Goal: Check status: Check status

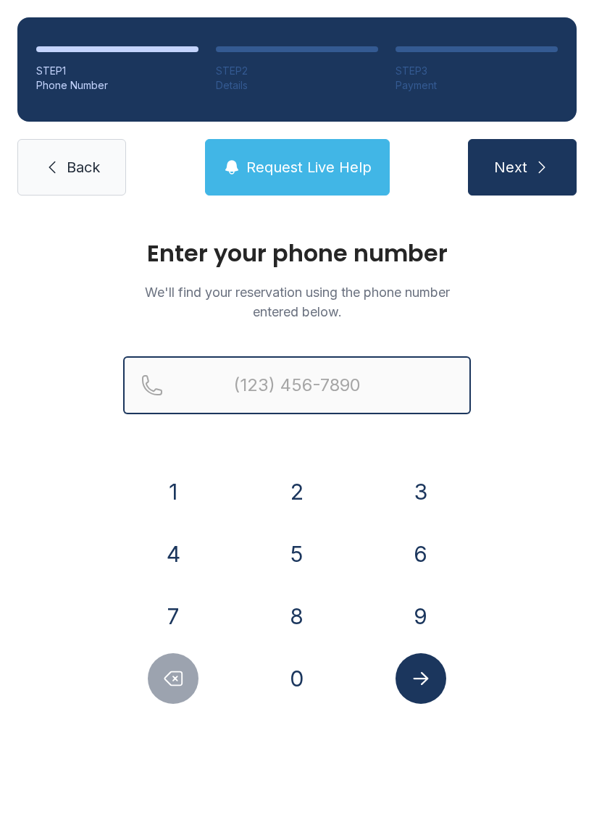
click at [394, 356] on input "Reservation phone number" at bounding box center [296, 385] width 347 height 58
type input "("
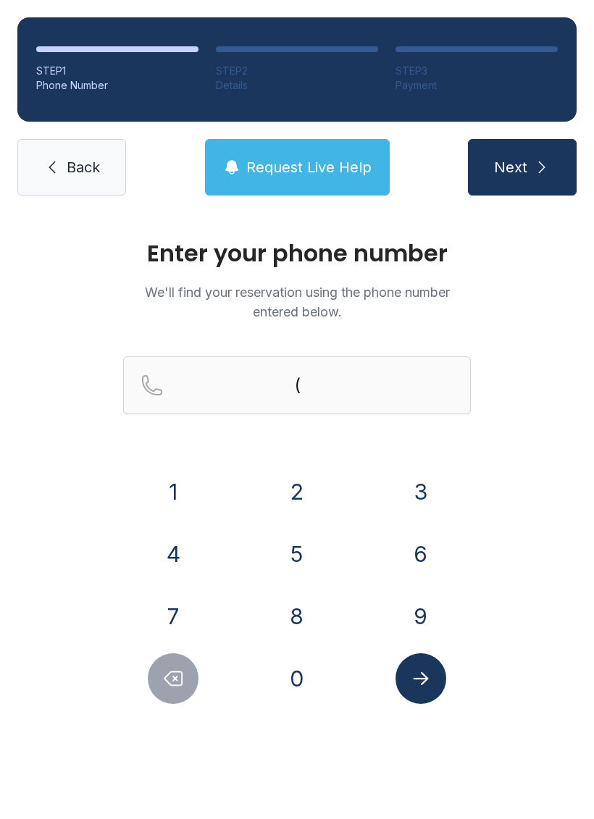
click at [591, 442] on div "Enter your phone number We'll find your reservation using the phone number ente…" at bounding box center [297, 487] width 594 height 549
click at [415, 555] on button "6" at bounding box center [420, 553] width 51 height 51
click at [301, 619] on button "8" at bounding box center [296, 616] width 51 height 51
click at [426, 609] on button "9" at bounding box center [420, 616] width 51 height 51
click at [301, 478] on button "2" at bounding box center [296, 491] width 51 height 51
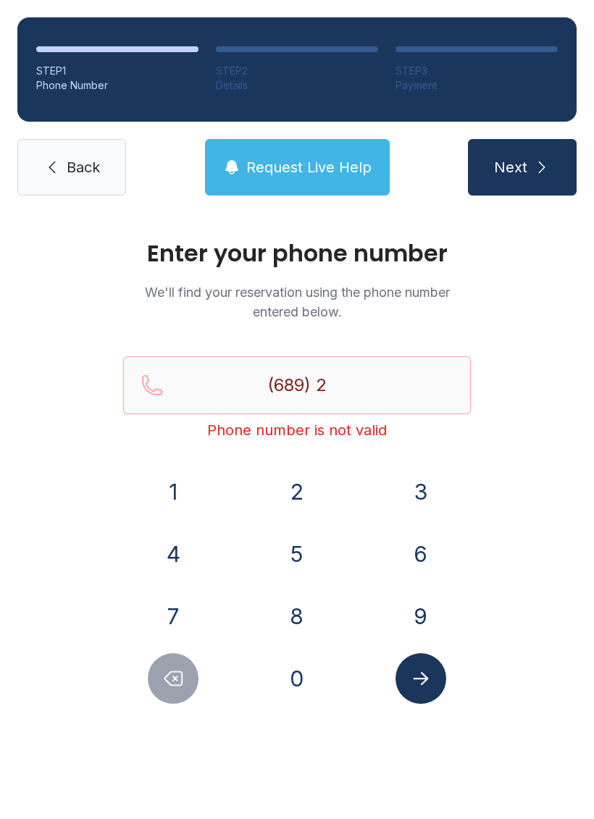
click at [190, 598] on button "7" at bounding box center [173, 616] width 51 height 51
click at [188, 549] on button "4" at bounding box center [173, 553] width 51 height 51
click at [174, 552] on button "4" at bounding box center [173, 553] width 51 height 51
click at [287, 487] on button "2" at bounding box center [296, 491] width 51 height 51
click at [185, 541] on button "4" at bounding box center [173, 553] width 51 height 51
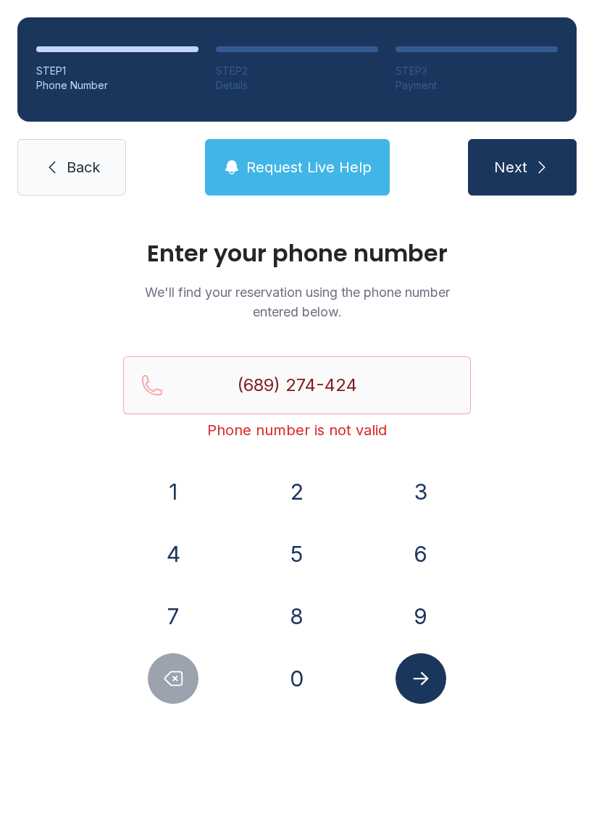
click at [309, 592] on div "8" at bounding box center [297, 616] width 101 height 51
click at [303, 599] on button "8" at bounding box center [296, 616] width 51 height 51
type input "[PHONE_NUMBER]"
click at [428, 682] on icon "Submit lookup form" at bounding box center [421, 678] width 22 height 22
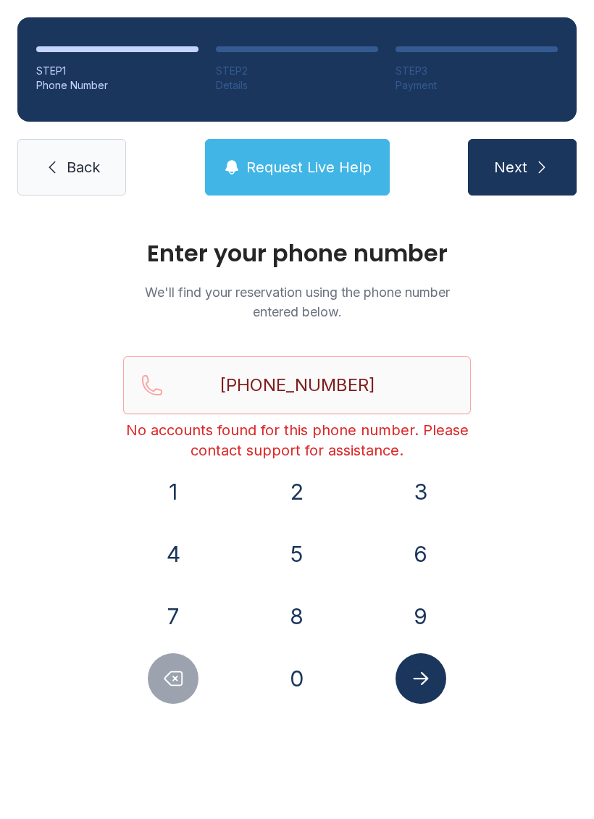
click at [64, 164] on link "Back" at bounding box center [71, 167] width 109 height 56
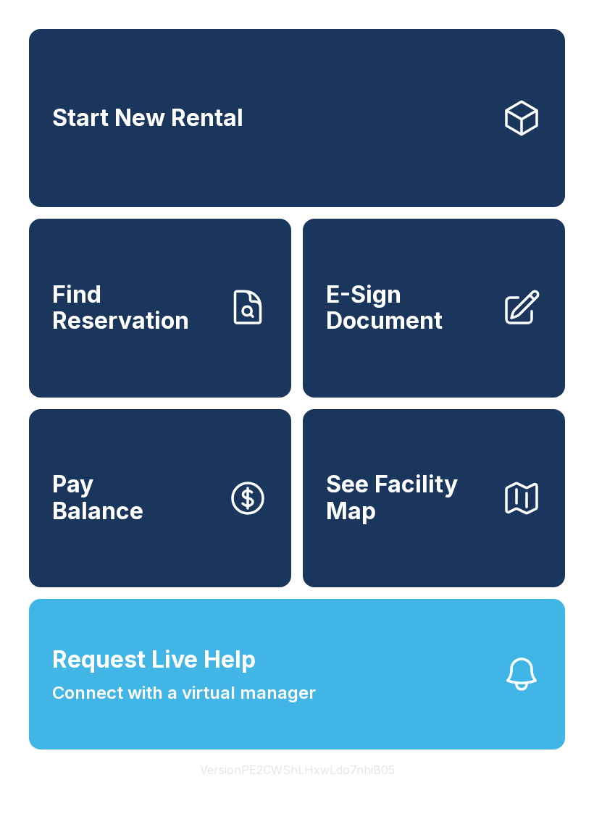
click at [335, 730] on button "Request Live Help Connect with a virtual manager" at bounding box center [297, 674] width 536 height 151
